Goal: Information Seeking & Learning: Learn about a topic

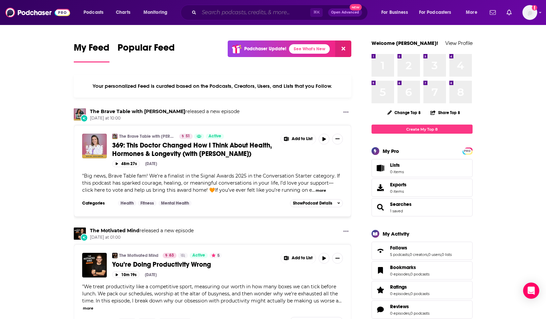
click at [227, 10] on input "Search podcasts, credits, & more..." at bounding box center [254, 12] width 111 height 11
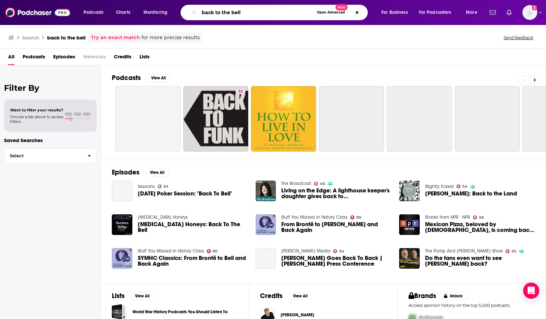
click at [254, 10] on input "back to the bell" at bounding box center [256, 12] width 115 height 11
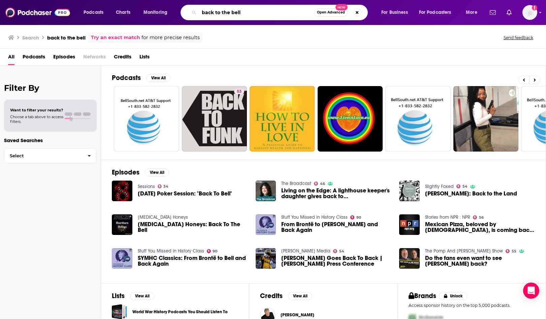
click at [256, 13] on input "back to the bell" at bounding box center [256, 12] width 115 height 11
type input "back to the bell hayley"
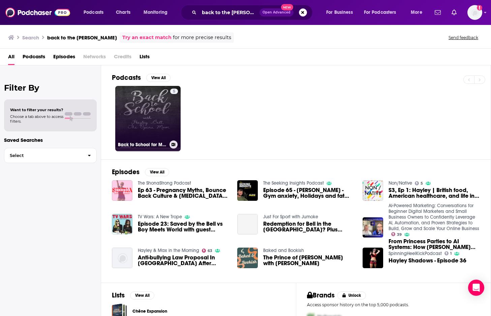
click at [140, 117] on link "5 Back to School for Mom's" at bounding box center [147, 118] width 65 height 65
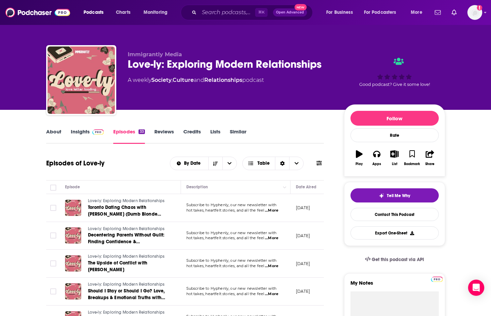
scroll to position [55, 0]
